Goal: Navigation & Orientation: Understand site structure

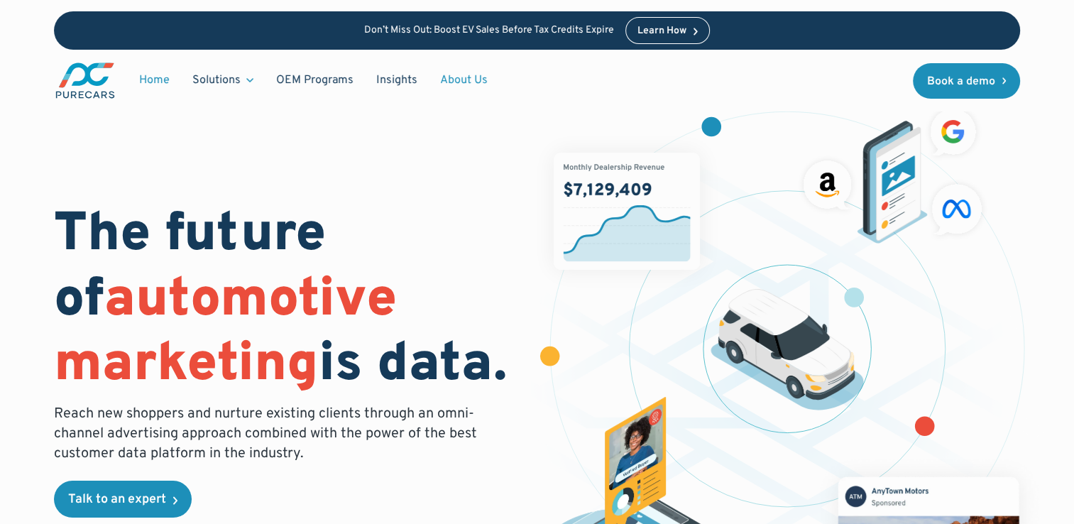
click at [451, 79] on link "About Us" at bounding box center [464, 80] width 70 height 27
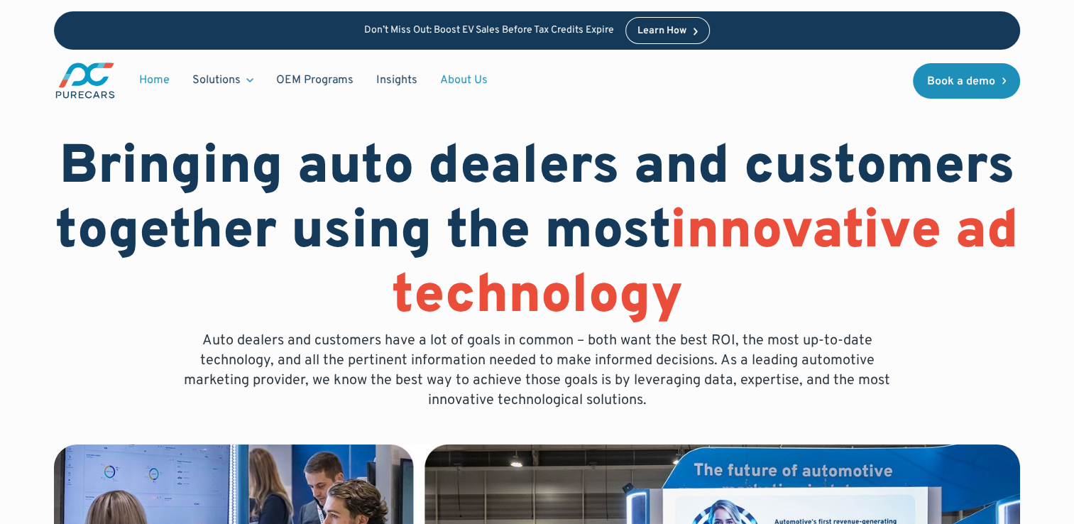
click at [162, 78] on link "Home" at bounding box center [154, 80] width 53 height 27
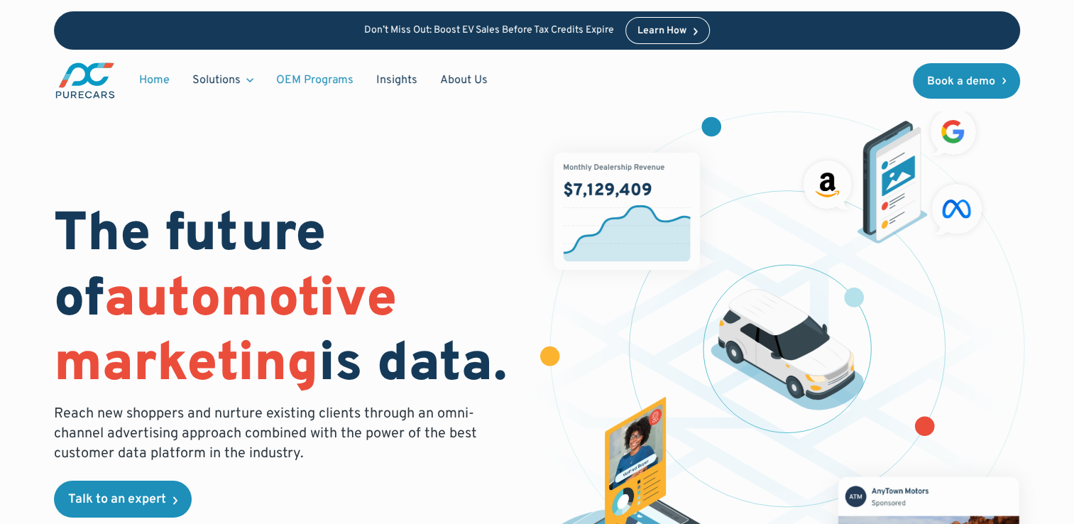
click at [323, 79] on link "OEM Programs" at bounding box center [315, 80] width 100 height 27
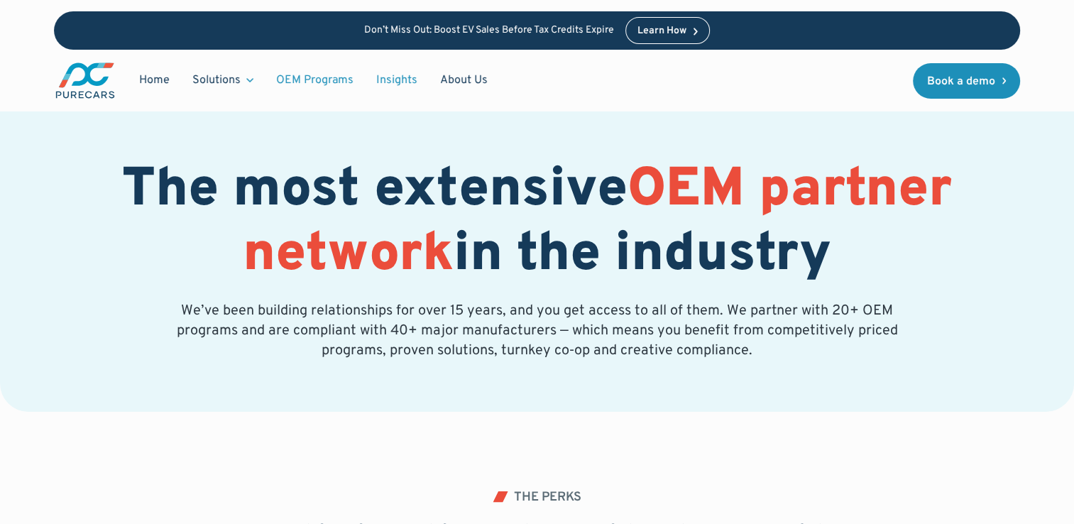
click at [395, 72] on link "Insights" at bounding box center [397, 80] width 64 height 27
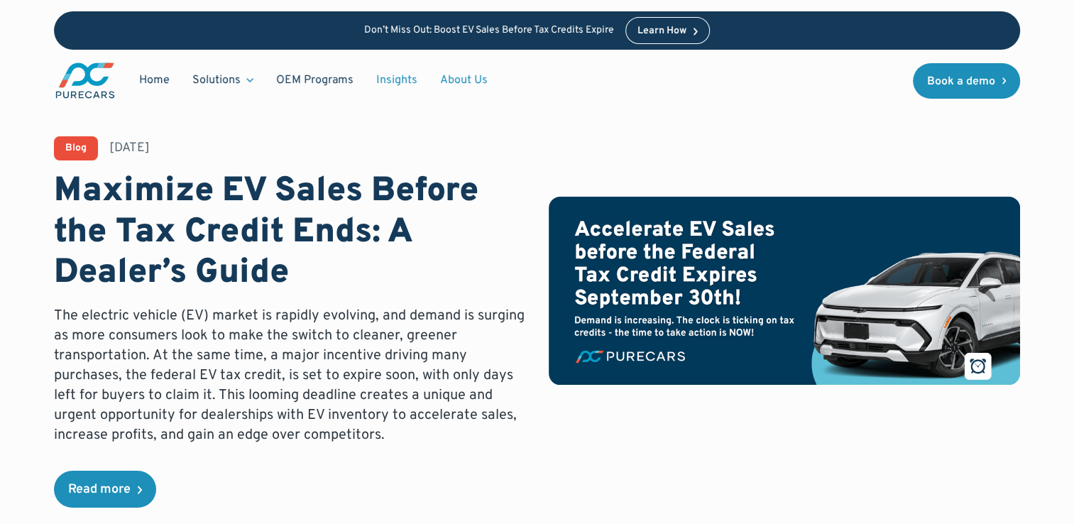
click at [451, 78] on link "About Us" at bounding box center [464, 80] width 70 height 27
